Goal: Communication & Community: Connect with others

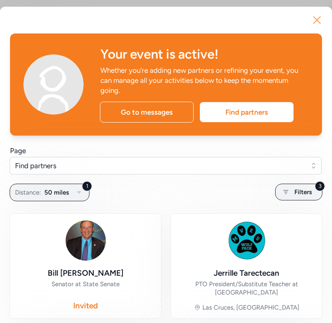
click at [321, 18] on icon "button" at bounding box center [317, 19] width 13 height 13
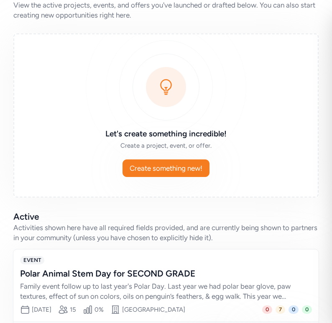
scroll to position [112, 0]
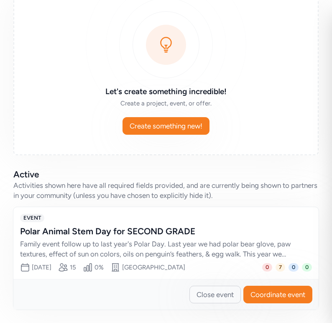
click at [109, 231] on div "Polar Animal Stem Day for SECOND GRADE" at bounding box center [157, 232] width 275 height 12
click at [270, 292] on span "Coordinate event" at bounding box center [278, 295] width 55 height 10
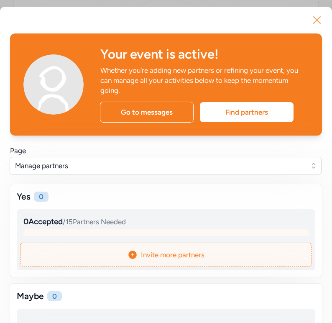
click at [316, 21] on icon "button" at bounding box center [317, 20] width 7 height 7
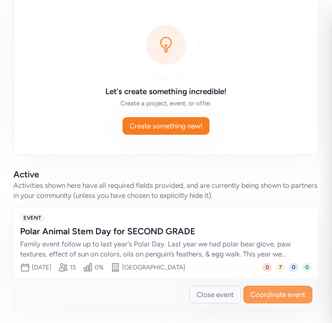
click at [270, 293] on span "Coordinate event" at bounding box center [278, 295] width 55 height 10
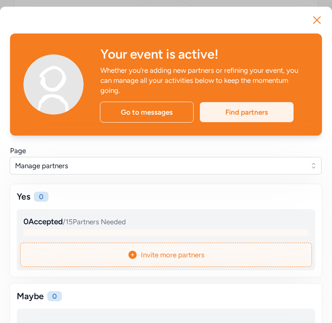
click at [255, 113] on div "Find partners" at bounding box center [247, 112] width 94 height 20
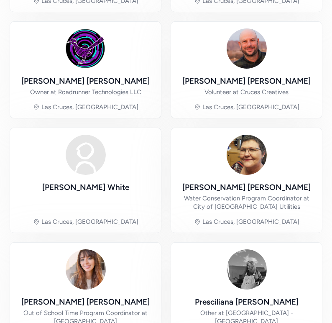
scroll to position [446, 0]
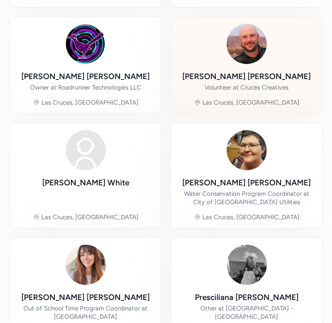
click at [239, 71] on div "[PERSON_NAME]" at bounding box center [246, 77] width 128 height 12
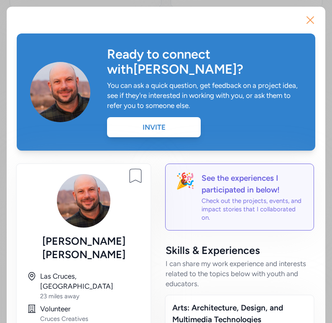
click at [313, 23] on icon "button" at bounding box center [310, 20] width 7 height 7
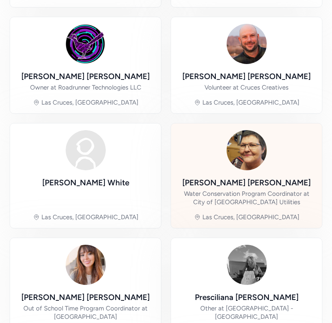
click at [219, 190] on div "Water Conservation Program Coordinator at City of [GEOGRAPHIC_DATA] Utilities" at bounding box center [247, 198] width 138 height 17
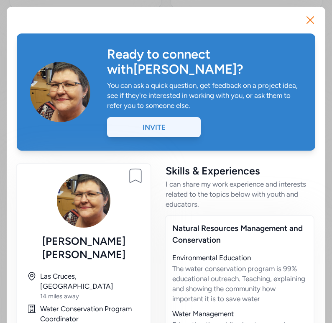
click at [171, 117] on div "Invite" at bounding box center [154, 127] width 94 height 20
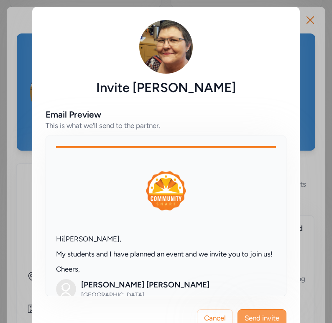
click at [264, 313] on span "Send invite" at bounding box center [262, 318] width 35 height 10
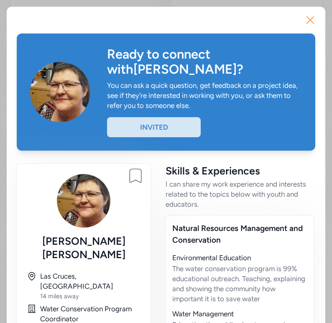
click at [306, 21] on icon "button" at bounding box center [310, 19] width 13 height 13
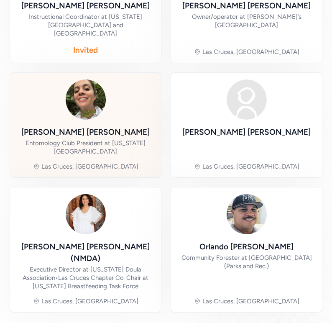
scroll to position [859, 0]
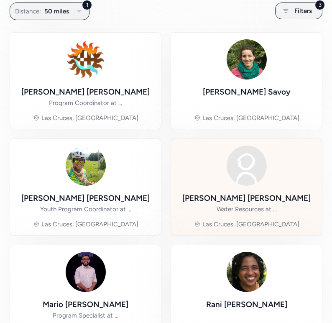
scroll to position [177, 0]
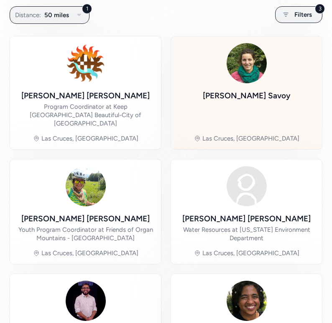
click at [219, 112] on div "[PERSON_NAME] Las Cruces, [GEOGRAPHIC_DATA]" at bounding box center [247, 93] width 138 height 100
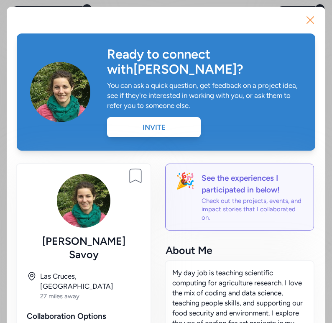
click at [307, 21] on icon "button" at bounding box center [310, 19] width 13 height 13
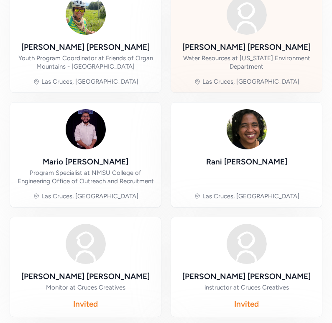
scroll to position [351, 0]
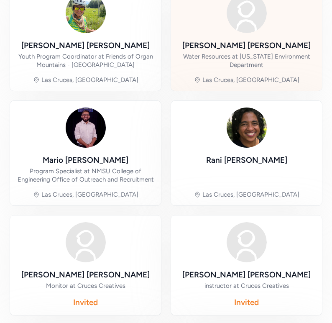
click at [237, 164] on div "[PERSON_NAME]" at bounding box center [246, 168] width 81 height 29
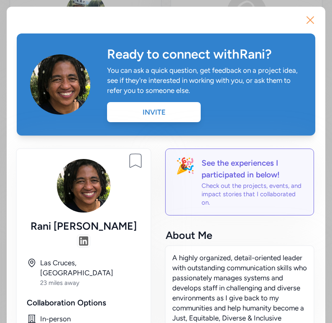
click at [312, 21] on icon "button" at bounding box center [310, 19] width 13 height 13
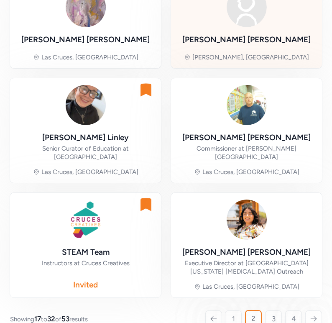
scroll to position [812, 0]
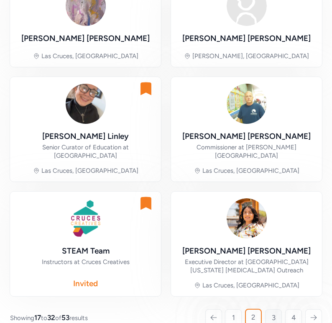
click at [273, 313] on span "3" at bounding box center [274, 318] width 4 height 10
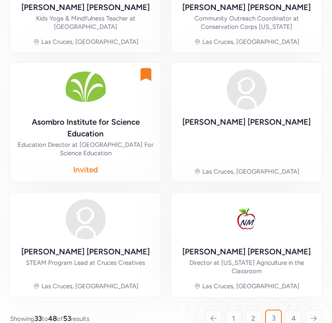
scroll to position [851, 0]
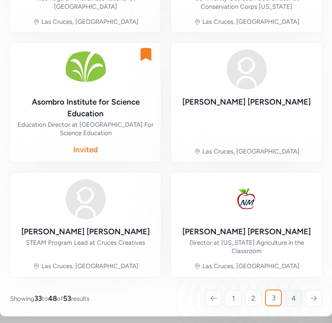
click at [295, 295] on span "4" at bounding box center [294, 298] width 5 height 10
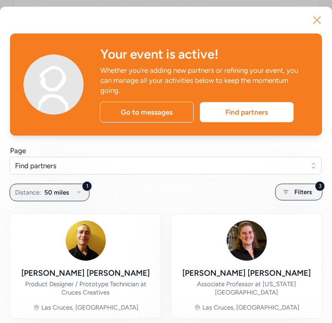
click at [316, 21] on icon "button" at bounding box center [317, 19] width 13 height 13
